Goal: Information Seeking & Learning: Learn about a topic

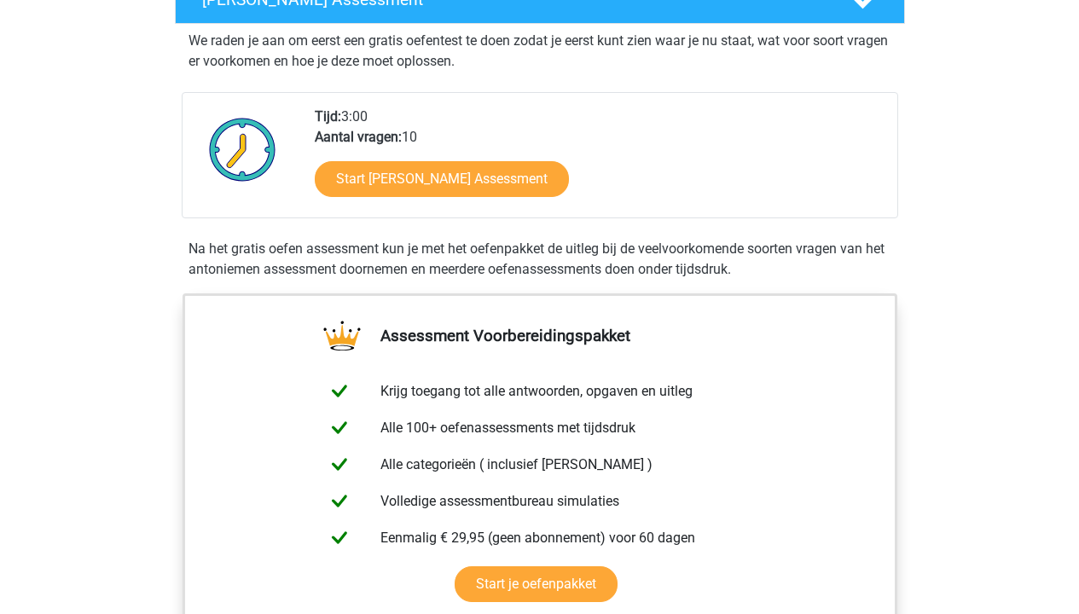
scroll to position [301, 0]
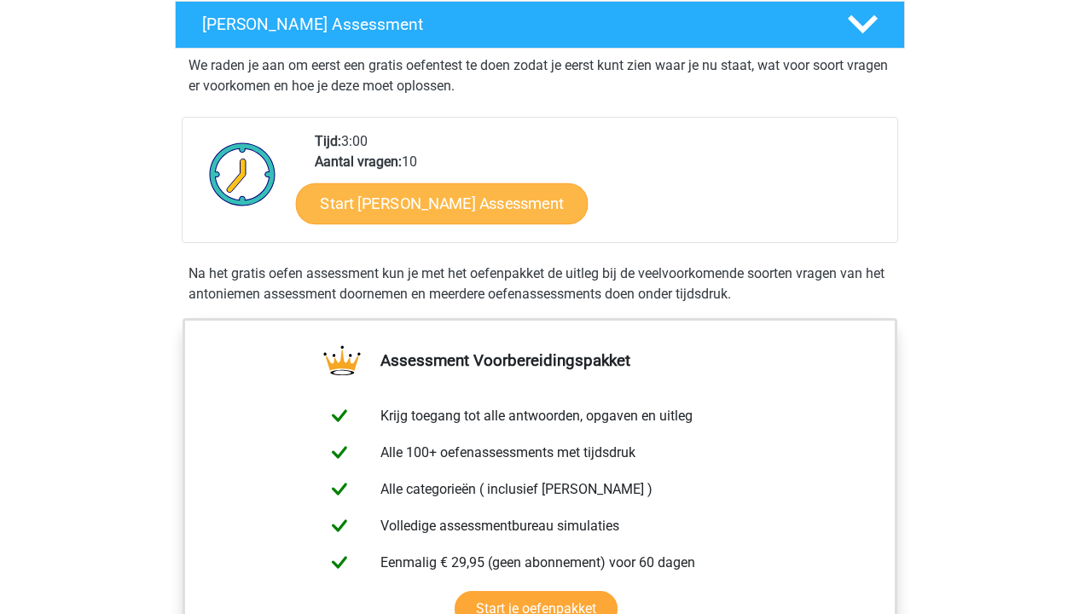
click at [423, 196] on link "Start [PERSON_NAME] Assessment" at bounding box center [441, 203] width 293 height 41
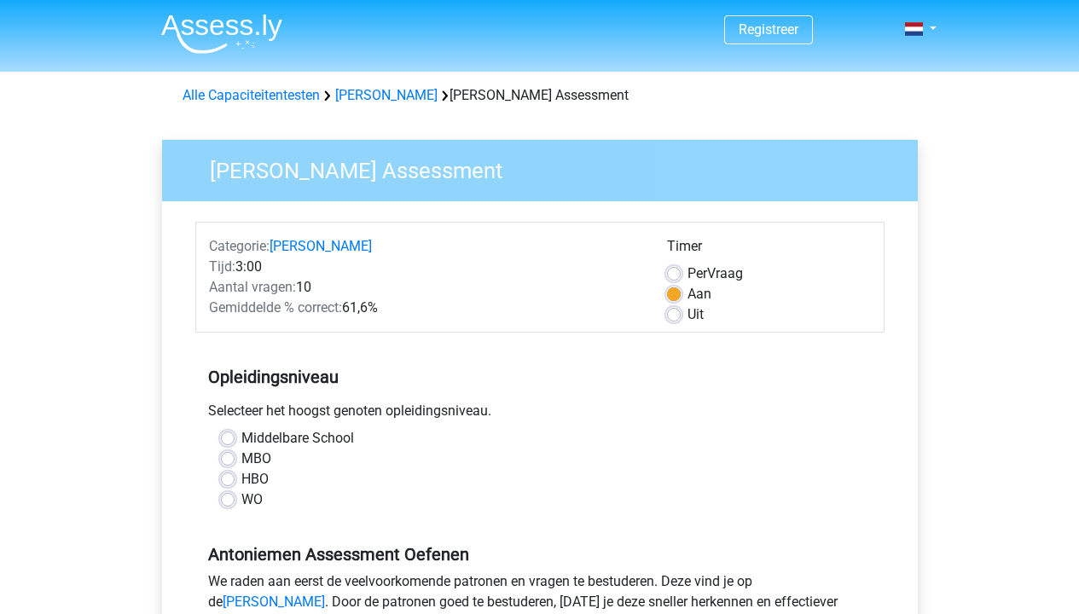
click at [241, 480] on label "HBO" at bounding box center [254, 479] width 27 height 20
click at [226, 480] on input "HBO" at bounding box center [228, 477] width 14 height 17
radio input "true"
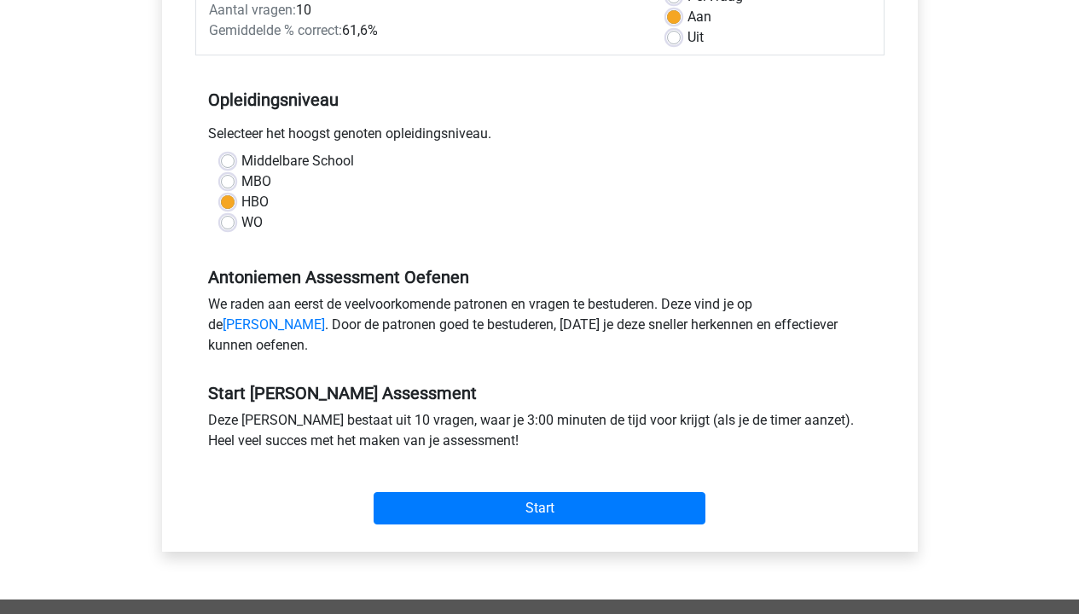
scroll to position [389, 0]
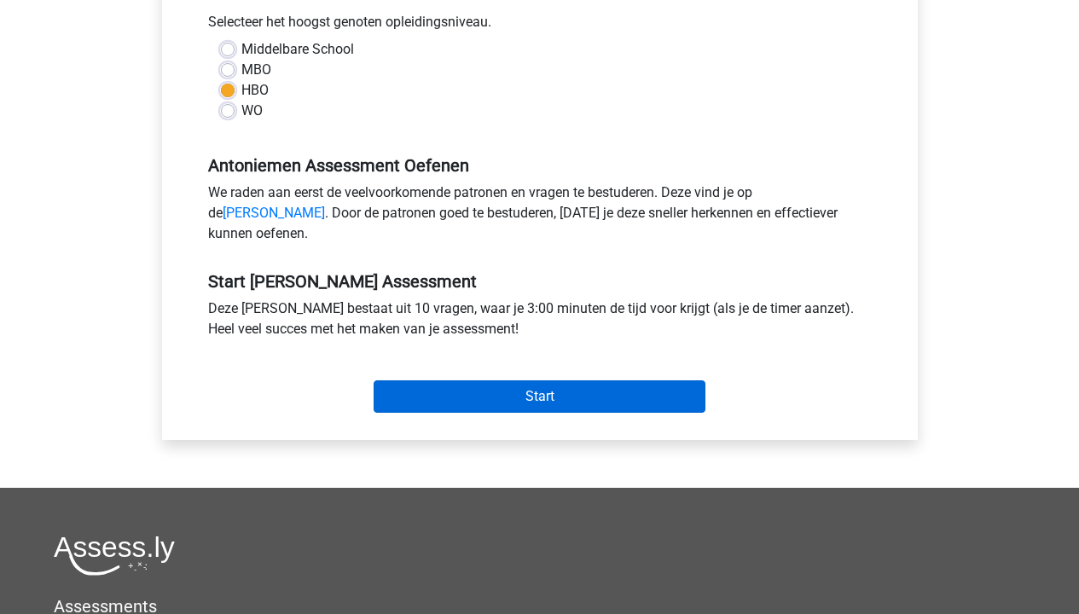
click at [486, 413] on input "Start" at bounding box center [540, 397] width 332 height 32
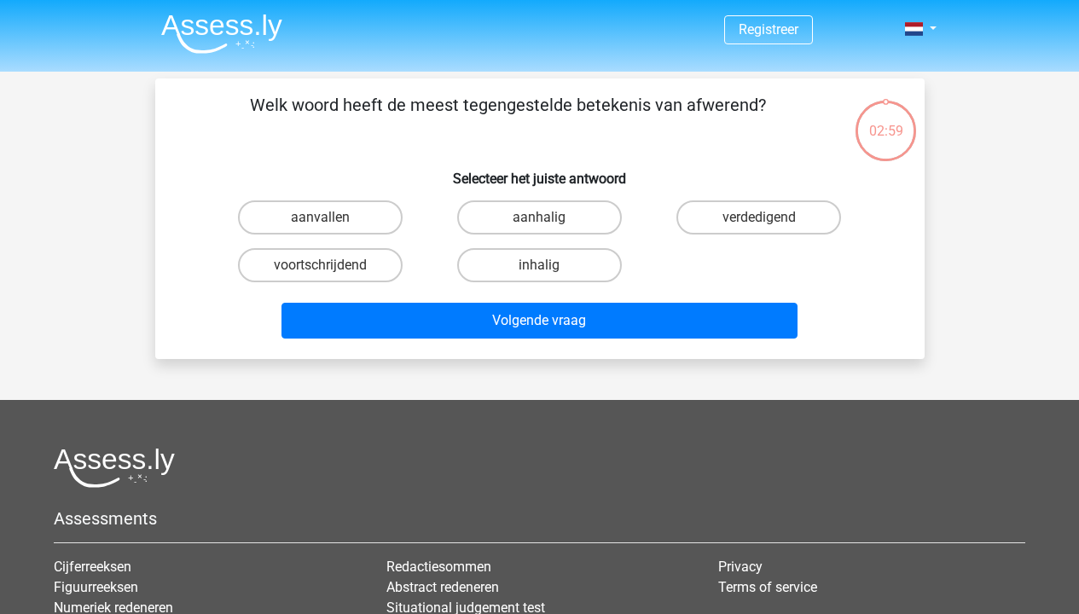
scroll to position [3, 0]
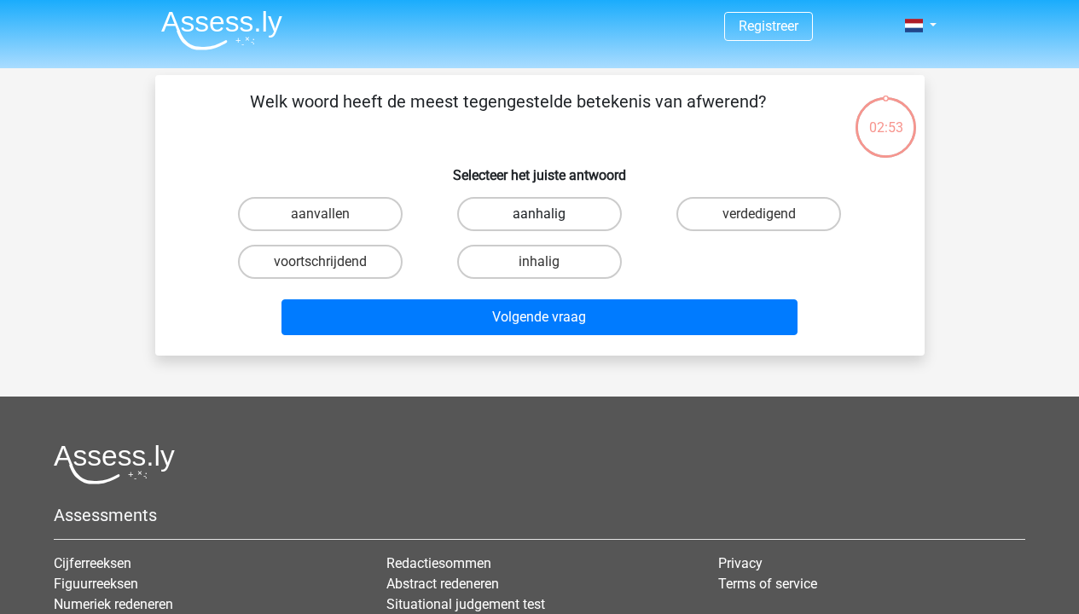
click at [514, 212] on label "aanhalig" at bounding box center [539, 214] width 165 height 34
click at [539, 214] on input "aanhalig" at bounding box center [544, 219] width 11 height 11
radio input "true"
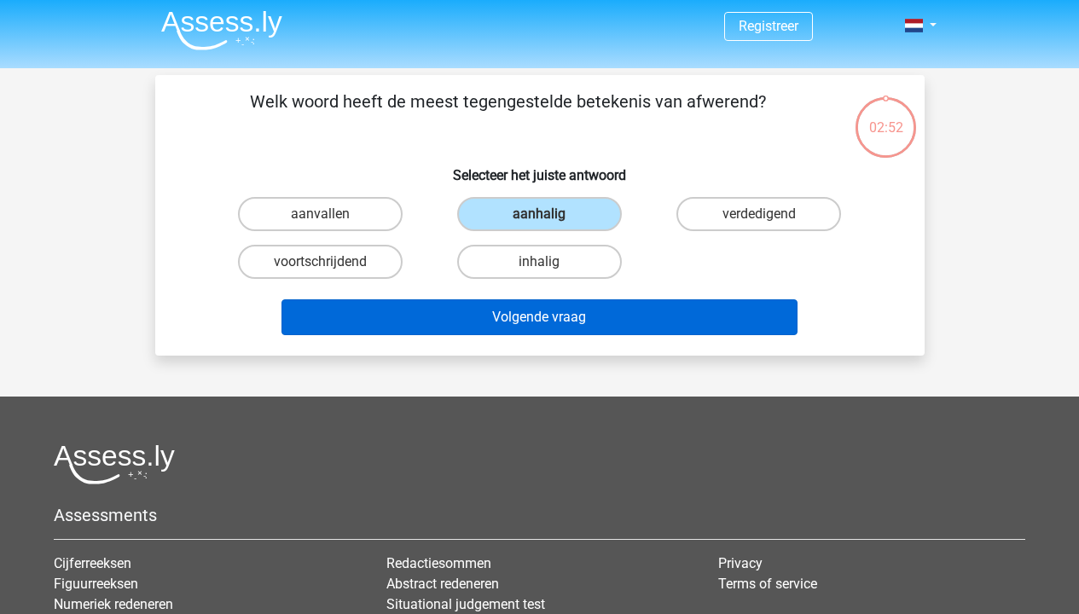
click at [526, 313] on button "Volgende vraag" at bounding box center [540, 317] width 516 height 36
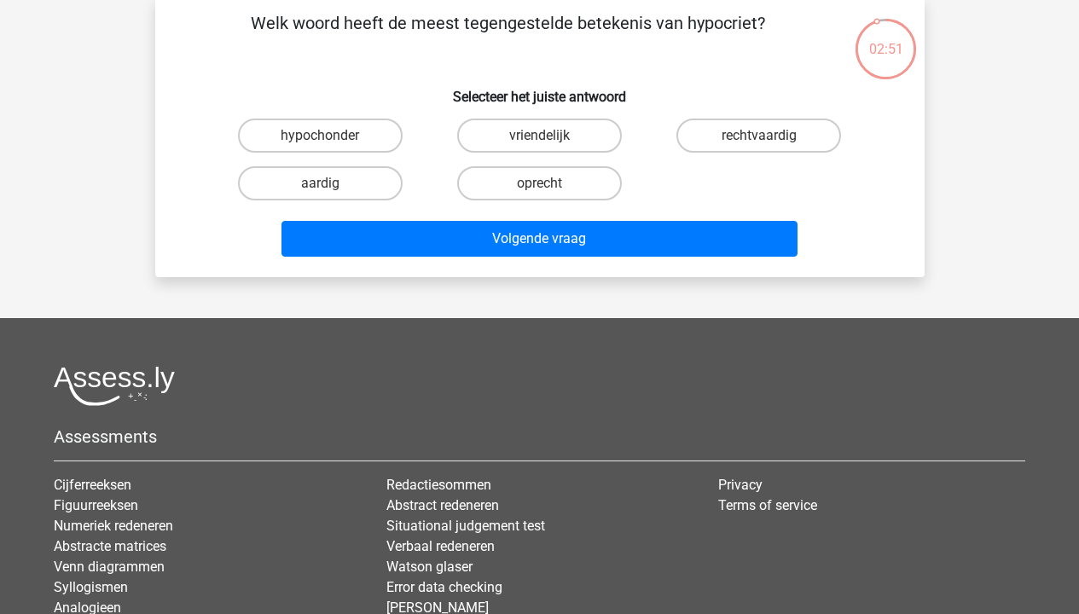
scroll to position [49, 0]
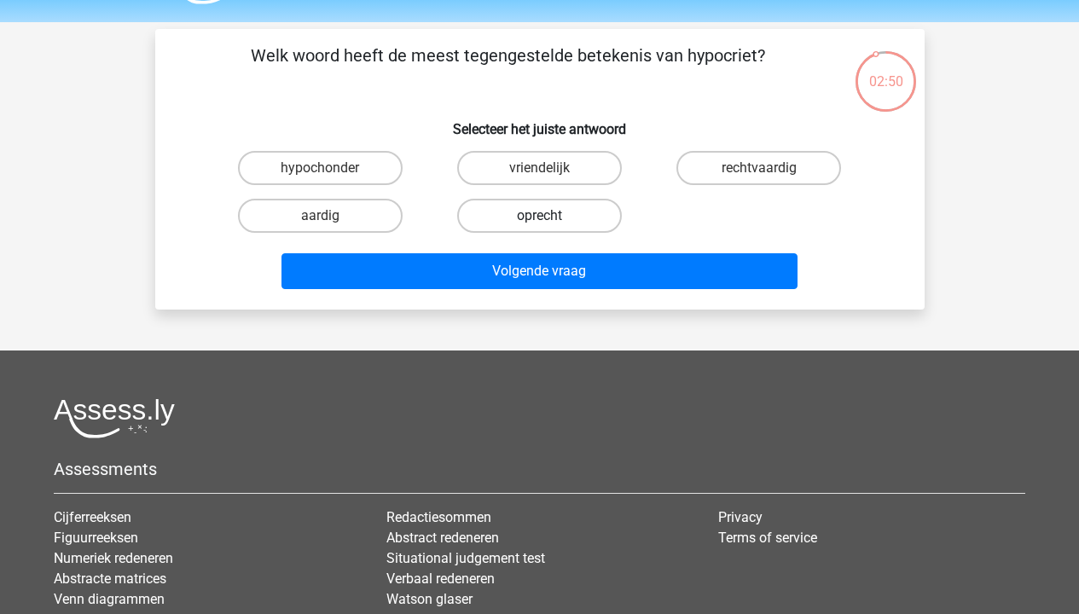
click at [500, 227] on label "oprecht" at bounding box center [539, 216] width 165 height 34
click at [539, 227] on input "oprecht" at bounding box center [544, 221] width 11 height 11
radio input "true"
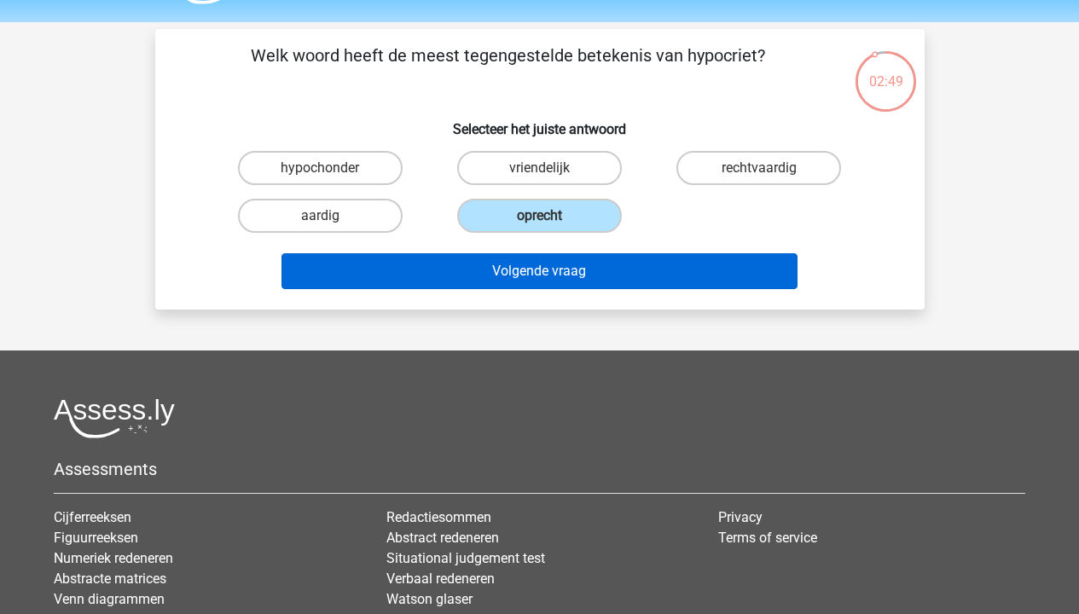
click at [509, 279] on button "Volgende vraag" at bounding box center [540, 271] width 516 height 36
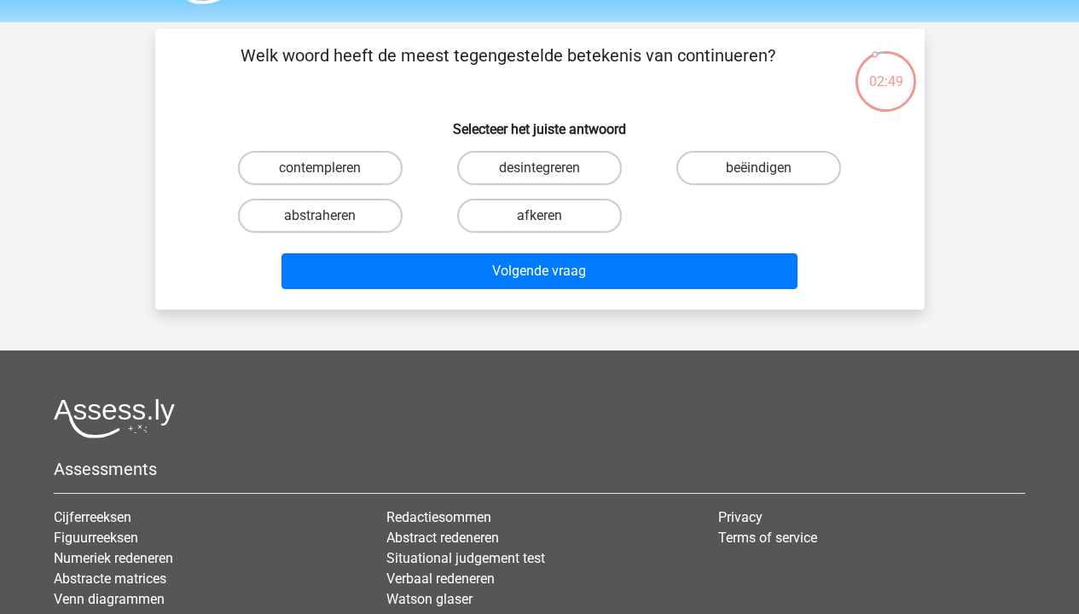
scroll to position [78, 0]
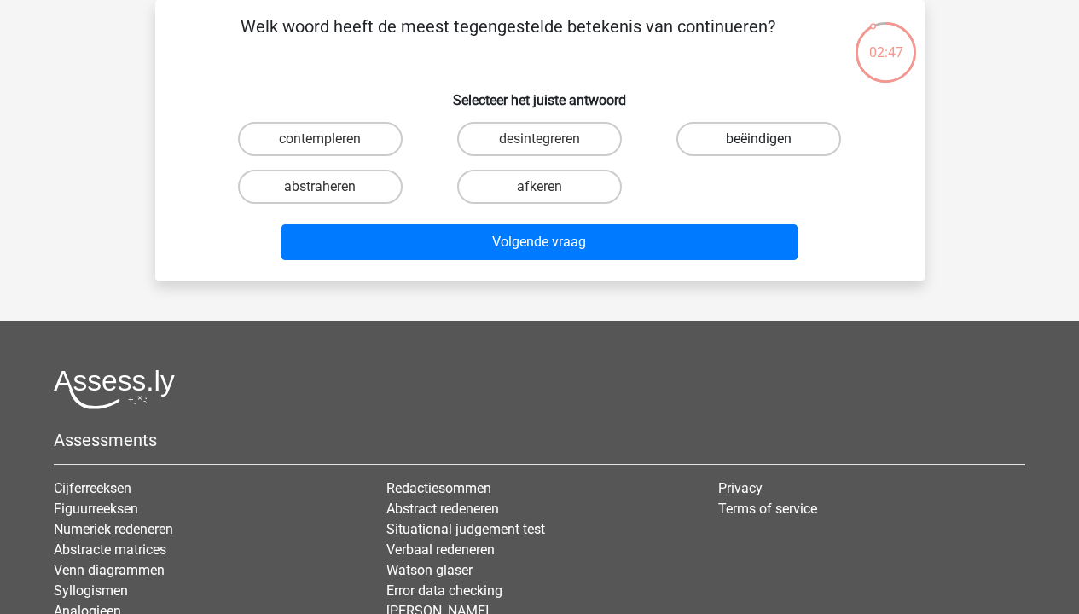
click at [698, 141] on label "beëindigen" at bounding box center [759, 139] width 165 height 34
click at [759, 141] on input "beëindigen" at bounding box center [764, 144] width 11 height 11
radio input "true"
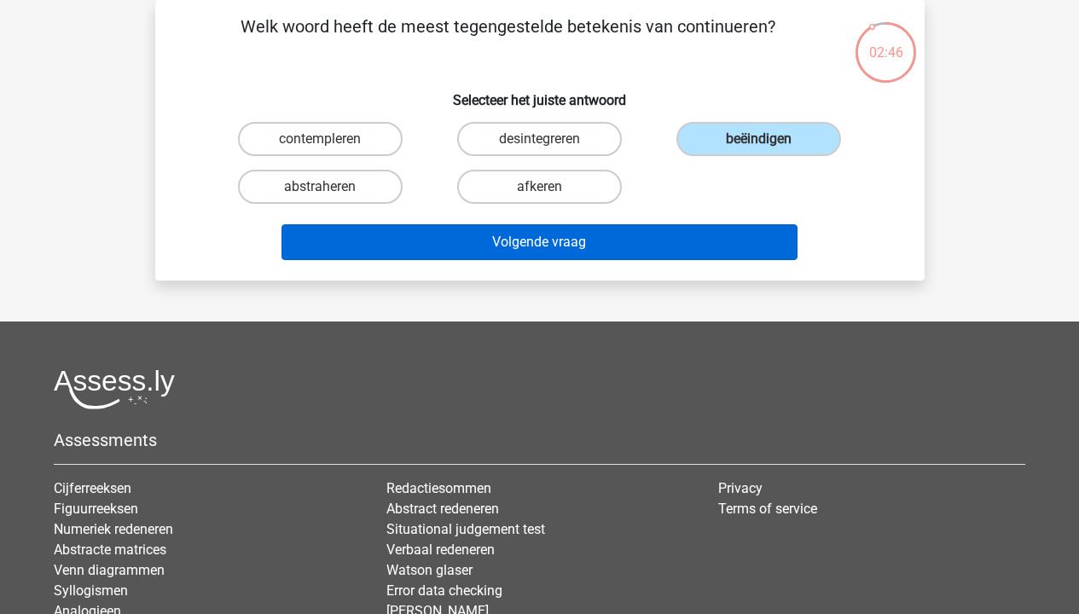
click at [619, 236] on button "Volgende vraag" at bounding box center [540, 242] width 516 height 36
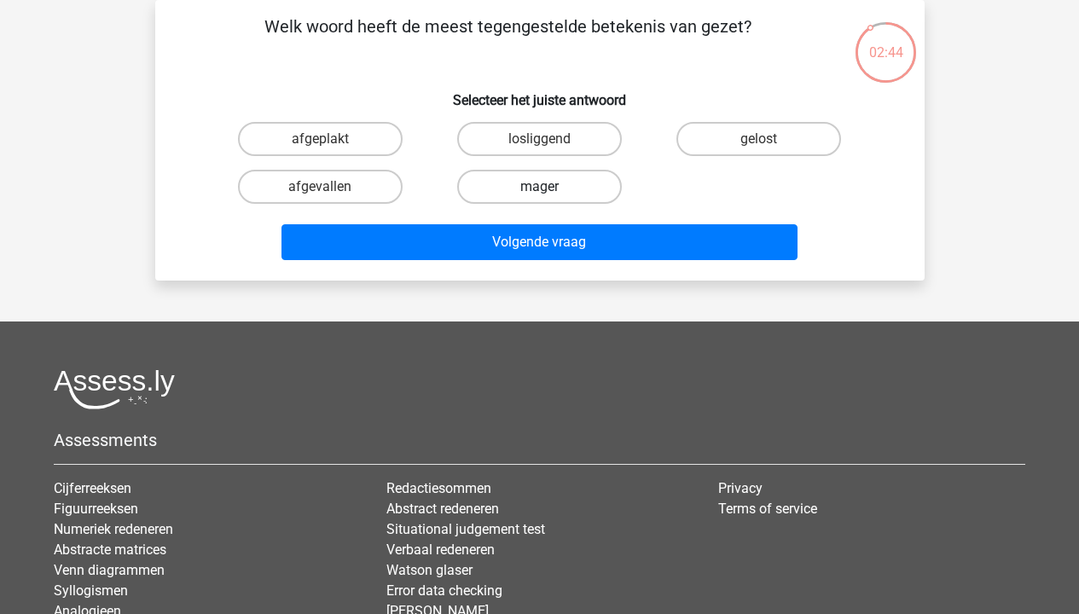
click at [552, 189] on label "mager" at bounding box center [539, 187] width 165 height 34
click at [550, 189] on input "mager" at bounding box center [544, 192] width 11 height 11
radio input "true"
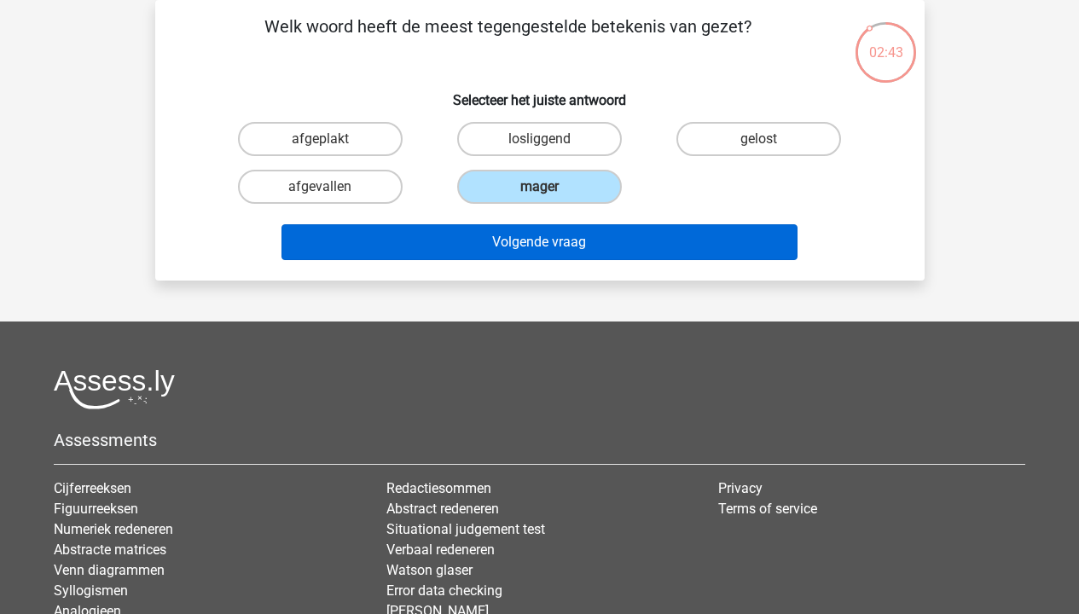
click at [556, 246] on button "Volgende vraag" at bounding box center [540, 242] width 516 height 36
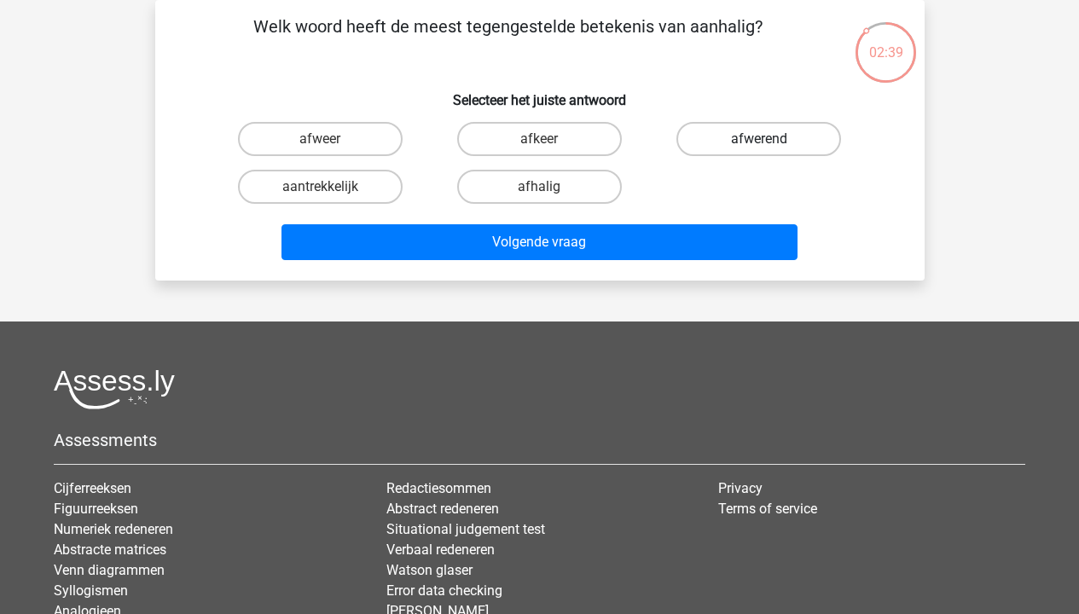
click at [724, 138] on label "afwerend" at bounding box center [759, 139] width 165 height 34
click at [759, 139] on input "afwerend" at bounding box center [764, 144] width 11 height 11
radio input "true"
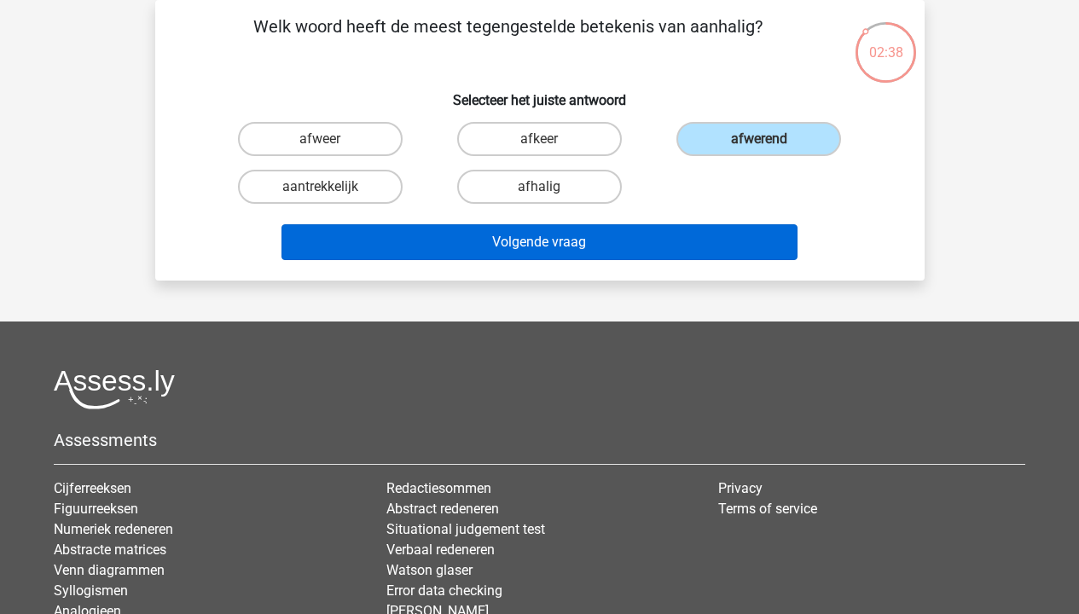
click at [563, 253] on button "Volgende vraag" at bounding box center [540, 242] width 516 height 36
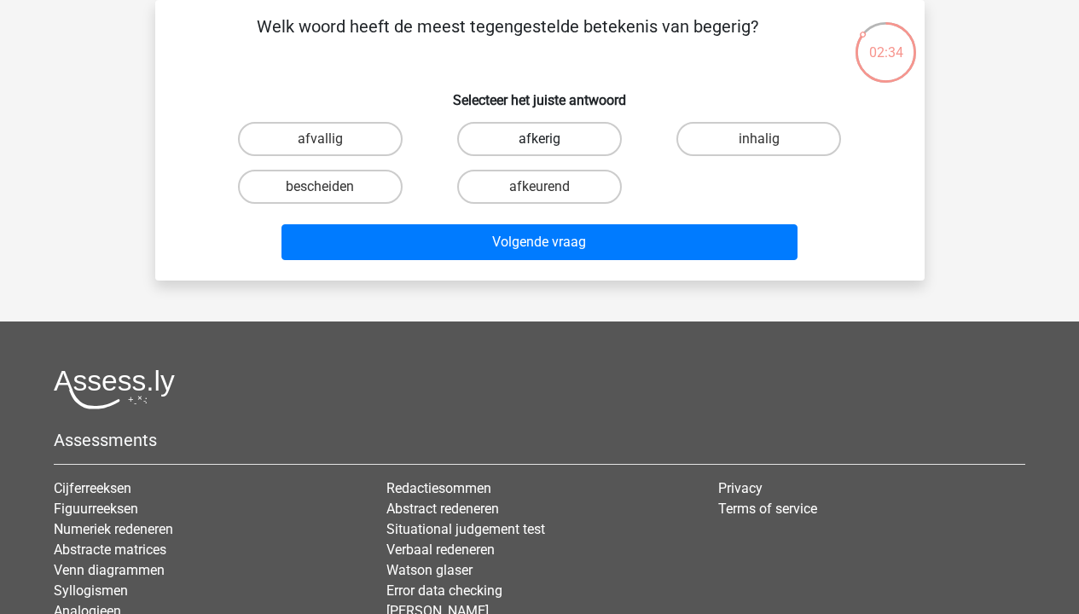
click at [568, 148] on label "afkerig" at bounding box center [539, 139] width 165 height 34
click at [550, 148] on input "afkerig" at bounding box center [544, 144] width 11 height 11
radio input "true"
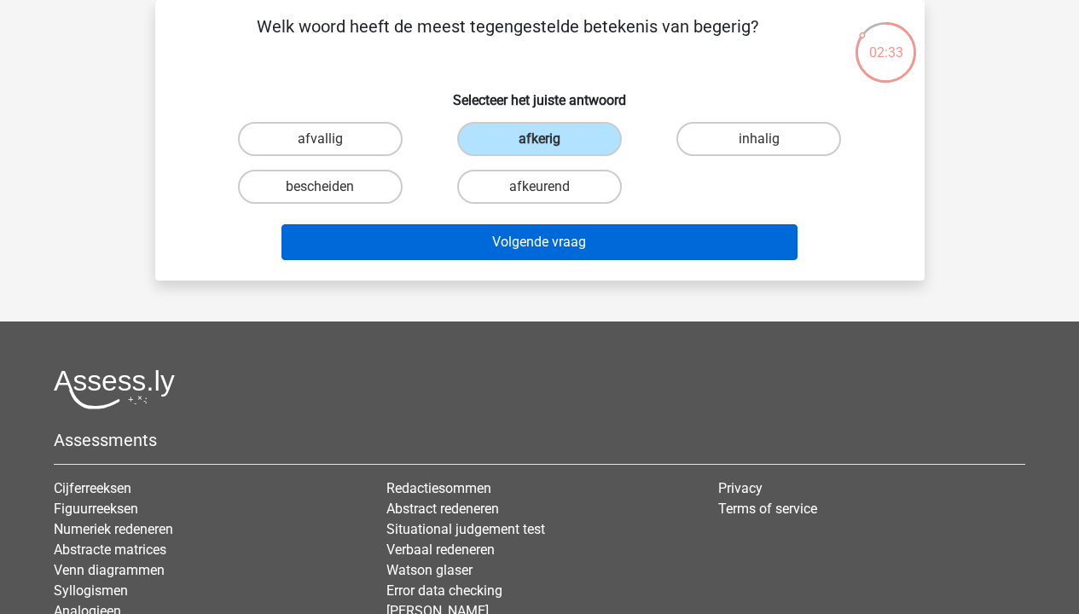
click at [567, 247] on button "Volgende vraag" at bounding box center [540, 242] width 516 height 36
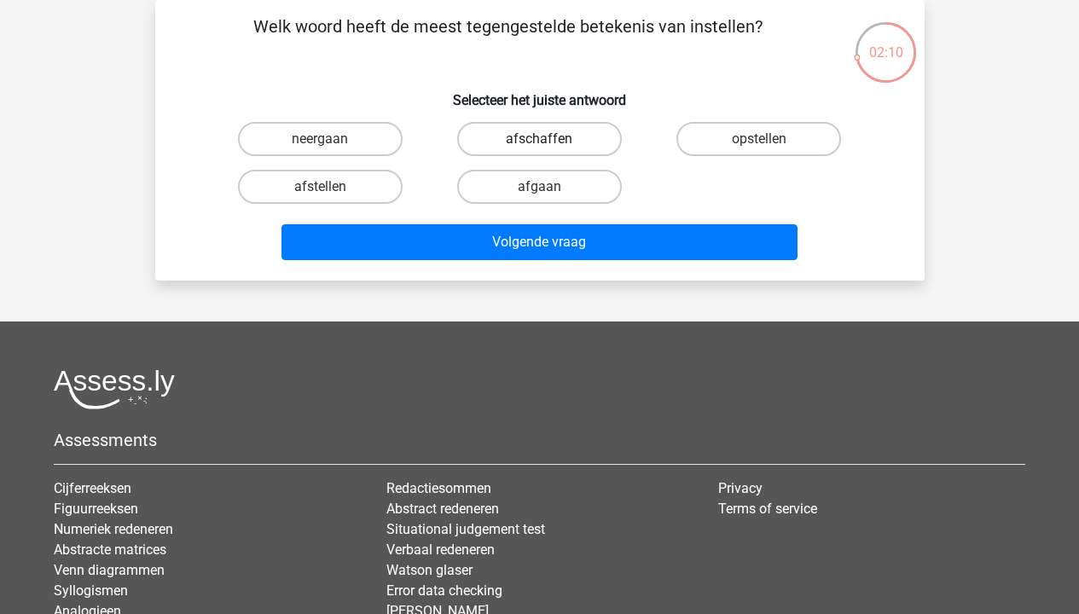
click at [509, 142] on label "afschaffen" at bounding box center [539, 139] width 165 height 34
click at [539, 142] on input "afschaffen" at bounding box center [544, 144] width 11 height 11
radio input "true"
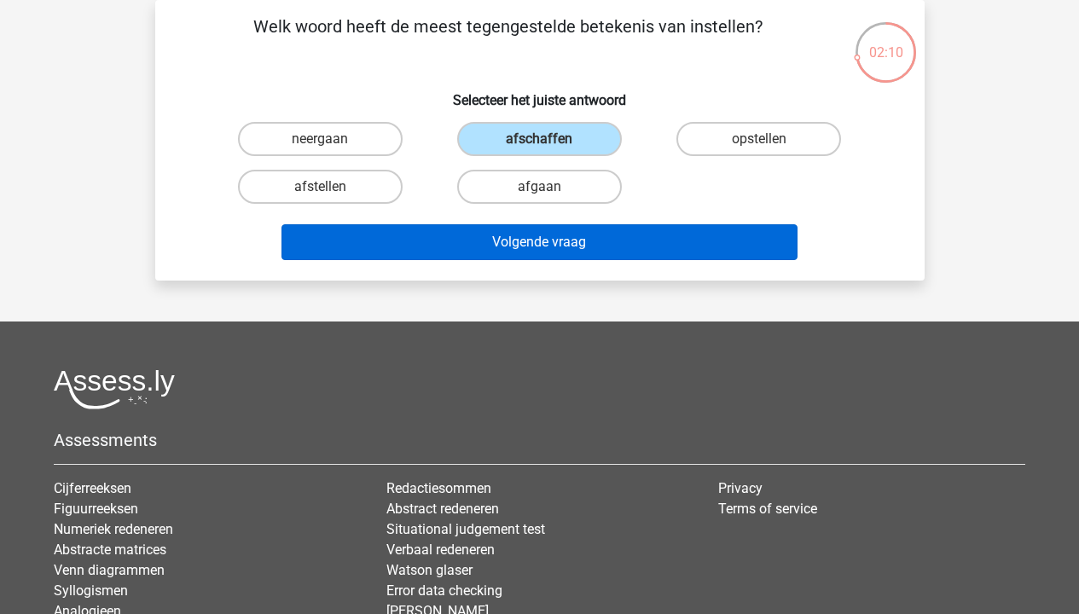
click at [502, 253] on button "Volgende vraag" at bounding box center [540, 242] width 516 height 36
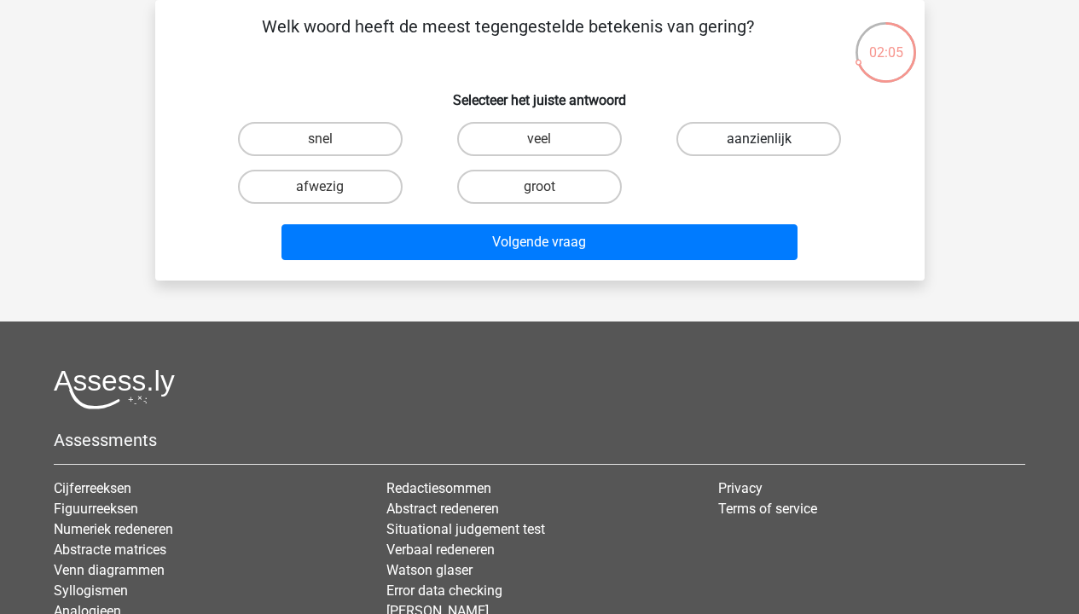
click at [705, 137] on label "aanzienlijk" at bounding box center [759, 139] width 165 height 34
click at [759, 139] on input "aanzienlijk" at bounding box center [764, 144] width 11 height 11
radio input "true"
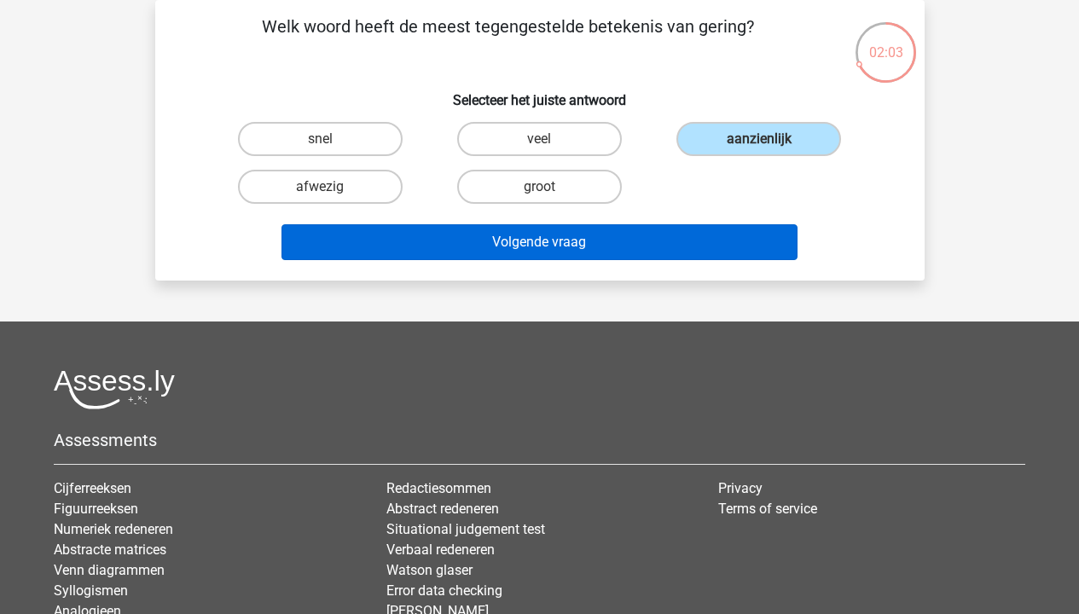
click at [591, 243] on button "Volgende vraag" at bounding box center [540, 242] width 516 height 36
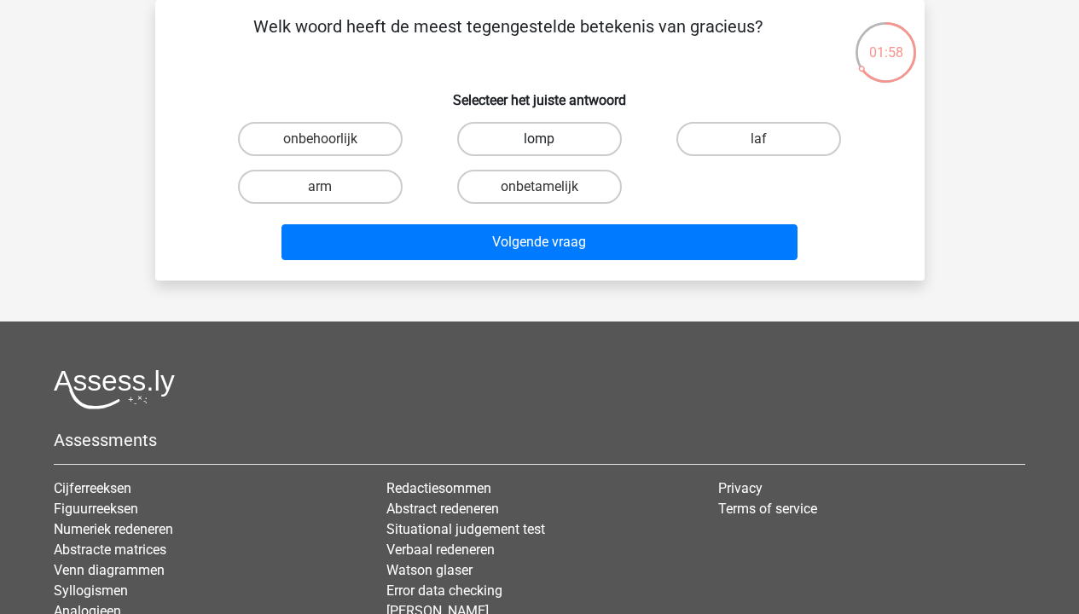
click at [498, 131] on label "lomp" at bounding box center [539, 139] width 165 height 34
click at [539, 139] on input "lomp" at bounding box center [544, 144] width 11 height 11
radio input "true"
click at [497, 222] on div "Volgende vraag" at bounding box center [540, 239] width 715 height 56
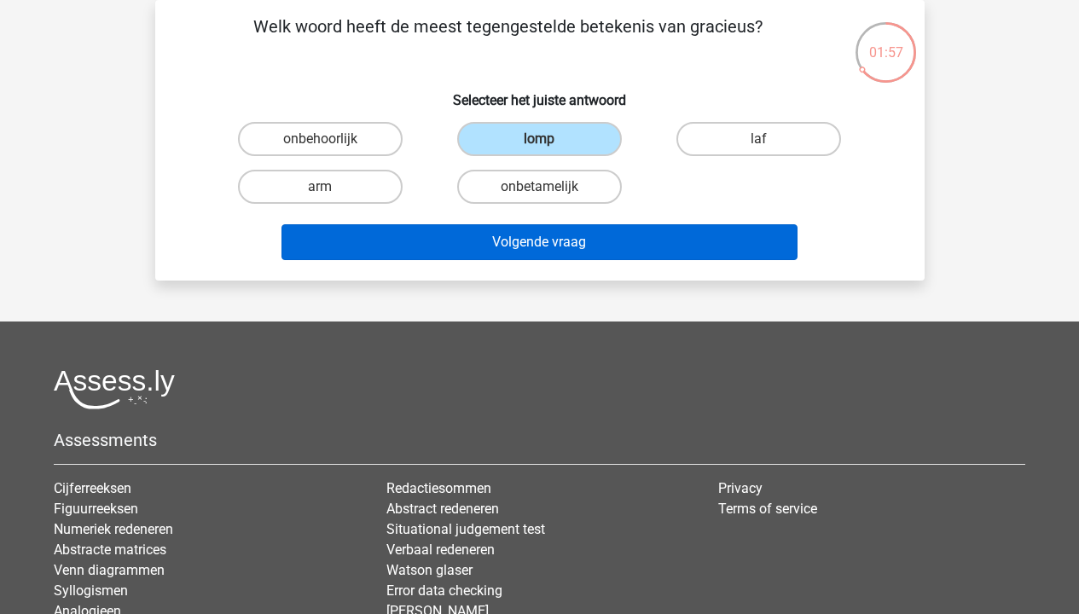
click at [489, 239] on button "Volgende vraag" at bounding box center [540, 242] width 516 height 36
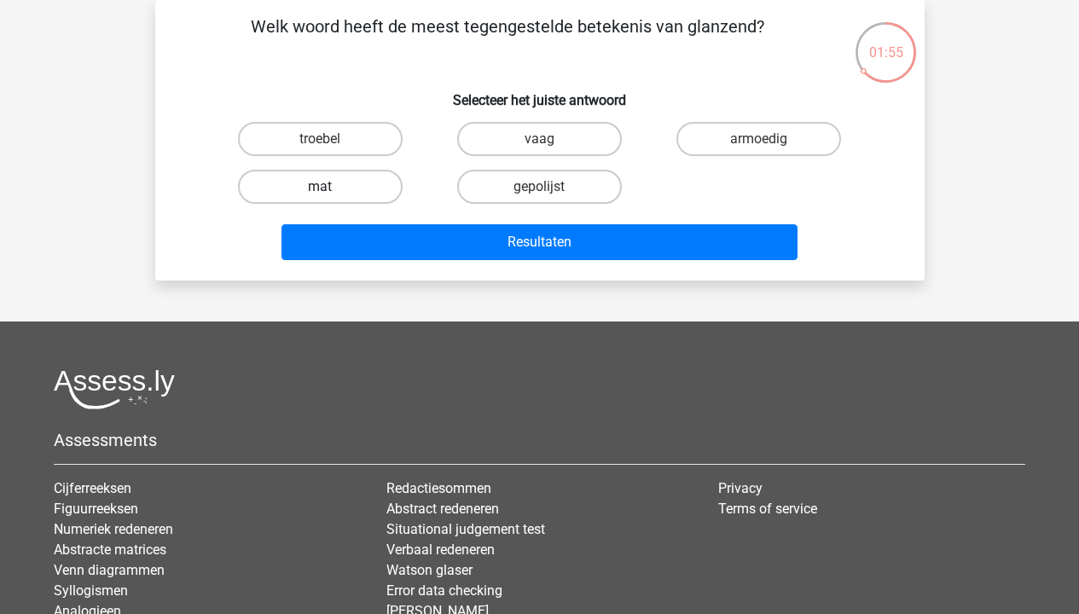
click at [387, 188] on label "mat" at bounding box center [320, 187] width 165 height 34
click at [331, 188] on input "mat" at bounding box center [325, 192] width 11 height 11
radio input "true"
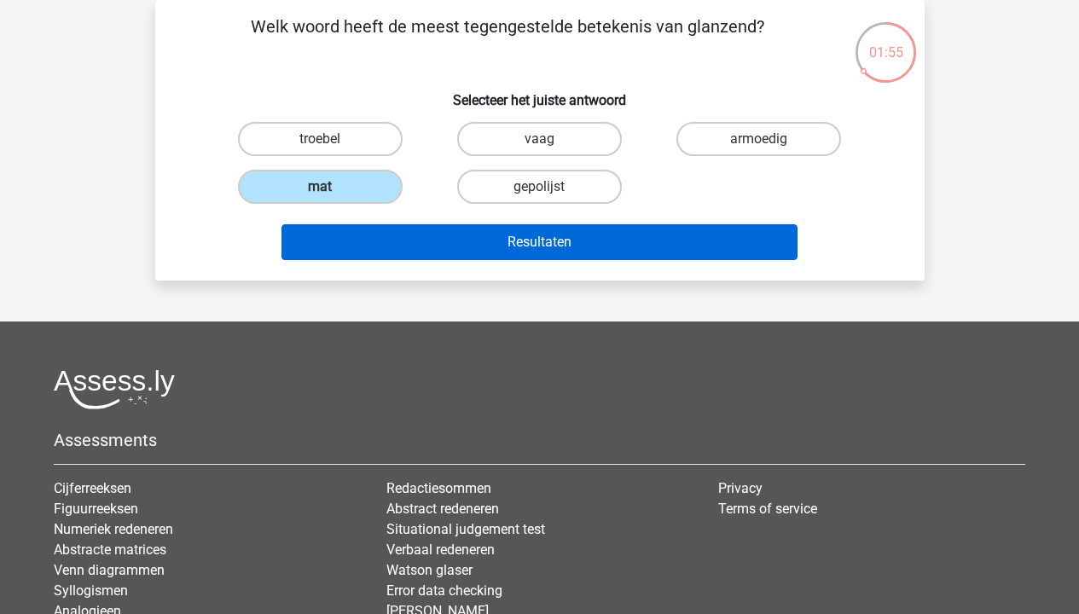
click at [439, 235] on button "Resultaten" at bounding box center [540, 242] width 516 height 36
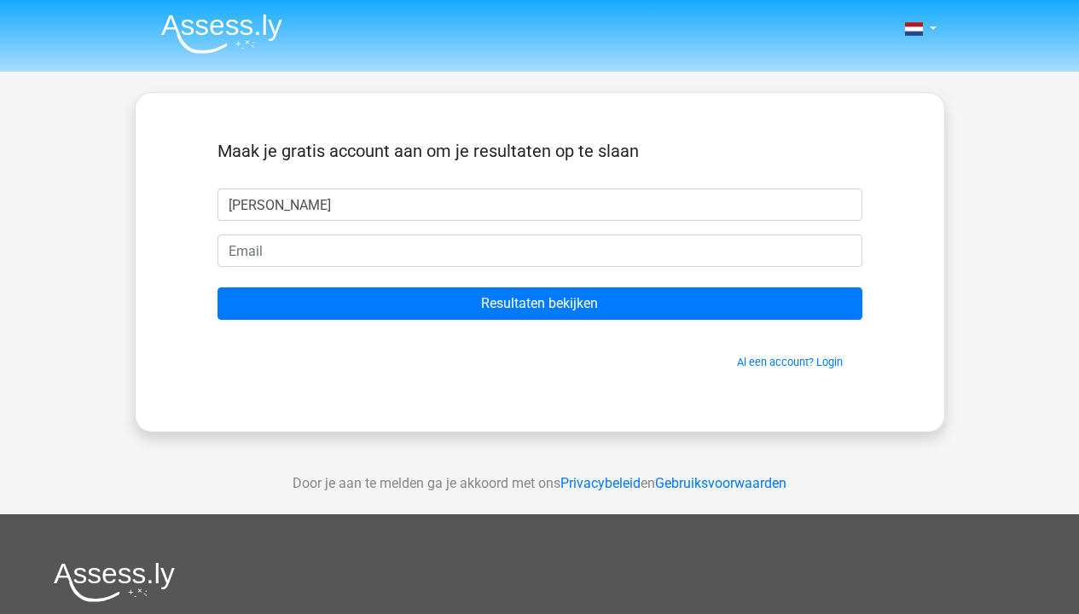
type input "giovanna"
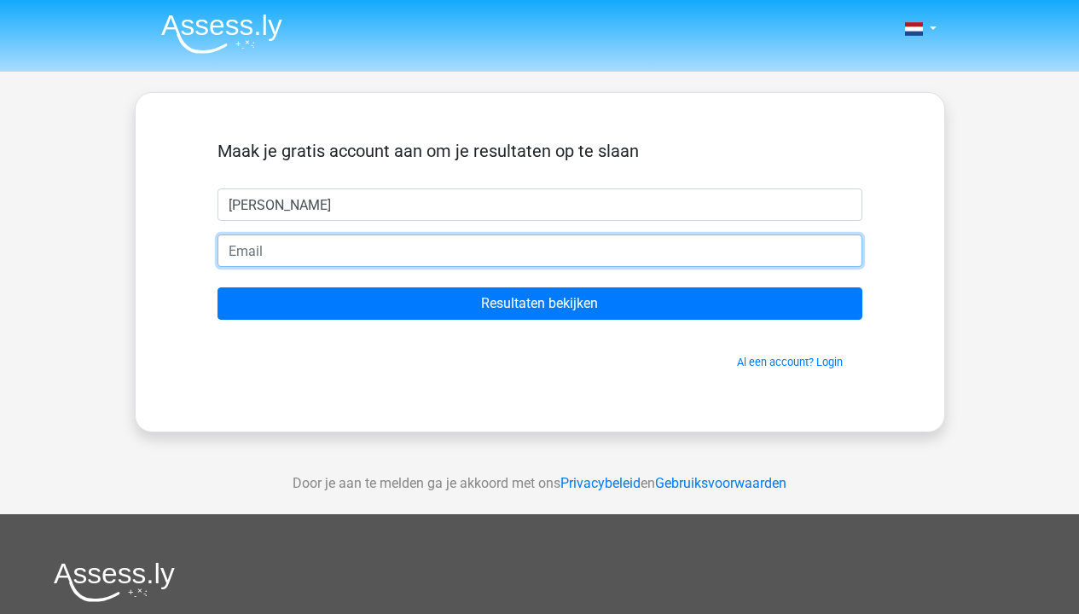
type input "S"
type input "[EMAIL_ADDRESS][DOMAIN_NAME]"
click at [539, 304] on input "Resultaten bekijken" at bounding box center [540, 304] width 645 height 32
